Goal: Task Accomplishment & Management: Complete application form

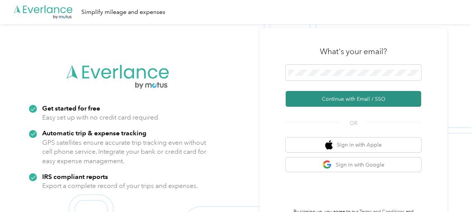
click at [326, 99] on button "Continue with Email / SSO" at bounding box center [354, 99] width 136 height 16
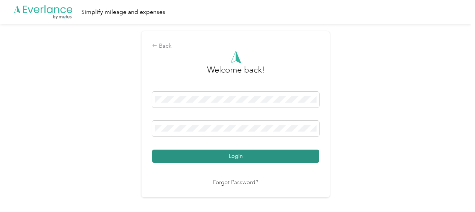
click at [263, 155] on button "Login" at bounding box center [235, 156] width 167 height 13
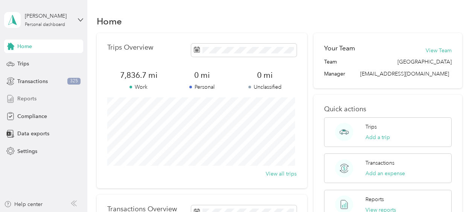
click at [26, 101] on span "Reports" at bounding box center [26, 99] width 19 height 8
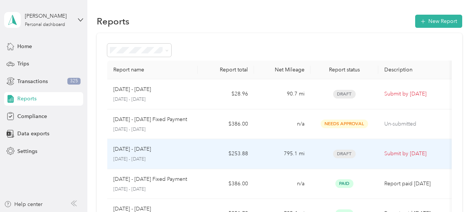
click at [185, 153] on div "[DATE] - [DATE]" at bounding box center [152, 149] width 78 height 8
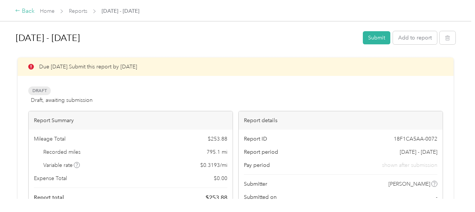
click at [21, 9] on div "Back" at bounding box center [25, 11] width 20 height 9
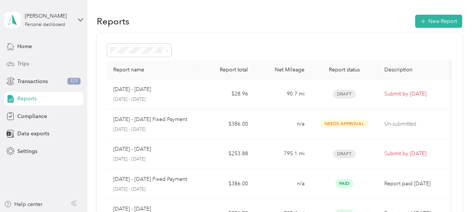
click at [29, 66] on div "Trips" at bounding box center [43, 64] width 79 height 14
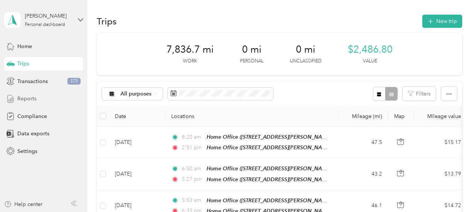
click at [32, 99] on span "Reports" at bounding box center [26, 99] width 19 height 8
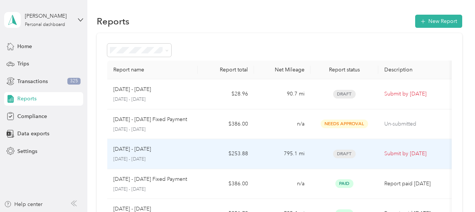
click at [193, 153] on td "[DATE] - [DATE] [DATE] - [DATE]" at bounding box center [152, 154] width 90 height 30
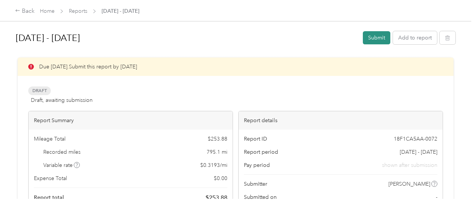
click at [363, 35] on button "Submit" at bounding box center [376, 37] width 27 height 13
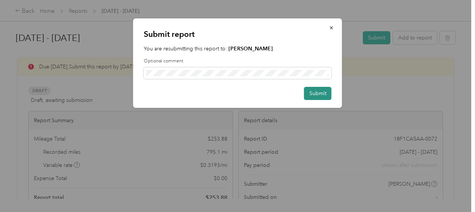
click at [326, 95] on button "Submit" at bounding box center [317, 93] width 27 height 13
